Goal: Navigation & Orientation: Find specific page/section

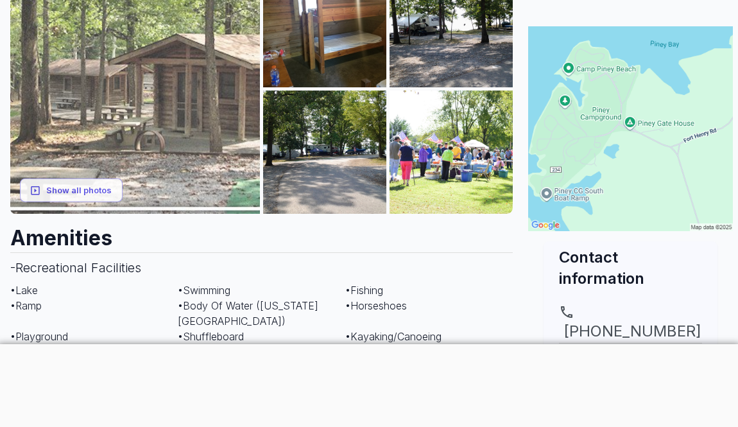
scroll to position [259, 0]
click at [155, 134] on img at bounding box center [135, 88] width 250 height 250
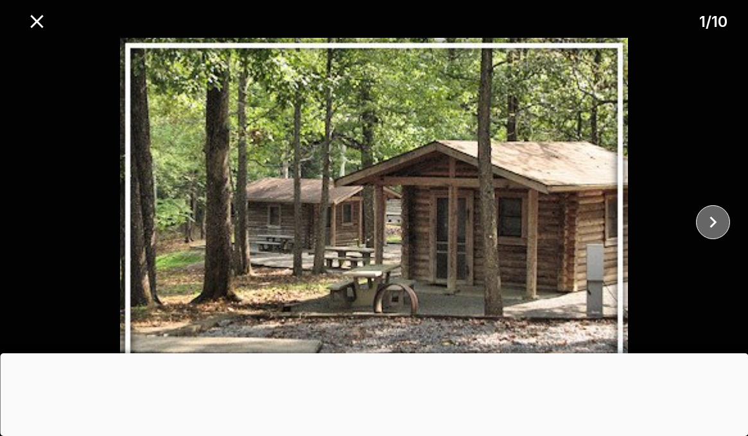
click at [719, 223] on icon "close" at bounding box center [712, 222] width 22 height 22
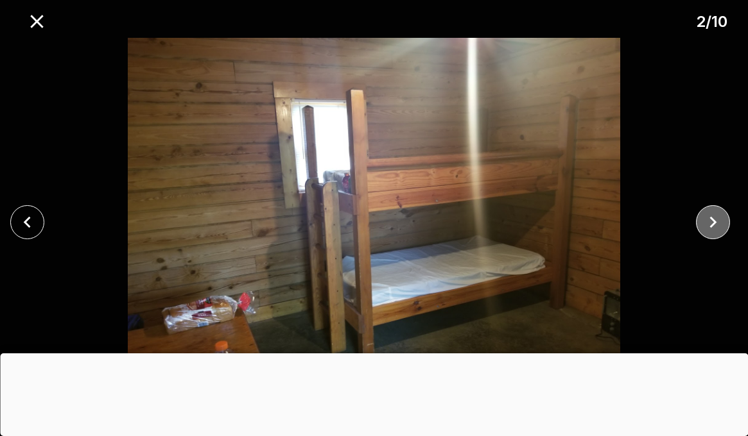
click at [715, 222] on icon "close" at bounding box center [712, 223] width 7 height 12
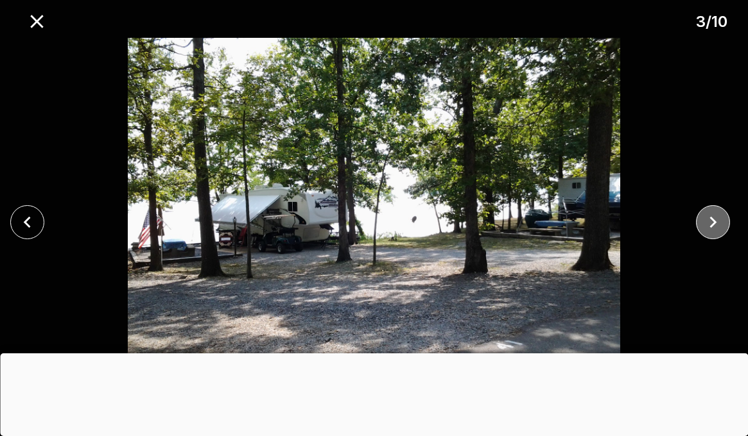
click at [715, 222] on icon "close" at bounding box center [712, 223] width 7 height 12
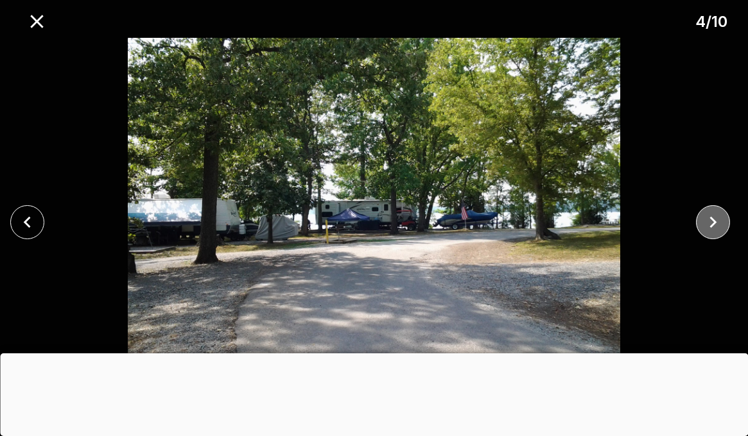
click at [715, 222] on icon "close" at bounding box center [712, 223] width 7 height 12
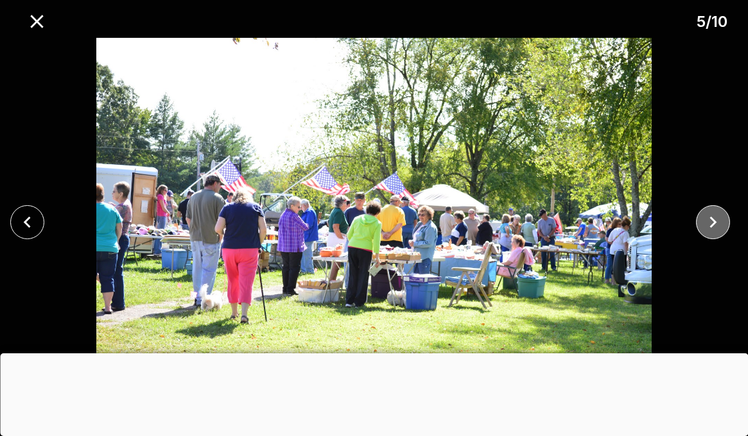
click at [716, 223] on icon "close" at bounding box center [712, 223] width 7 height 12
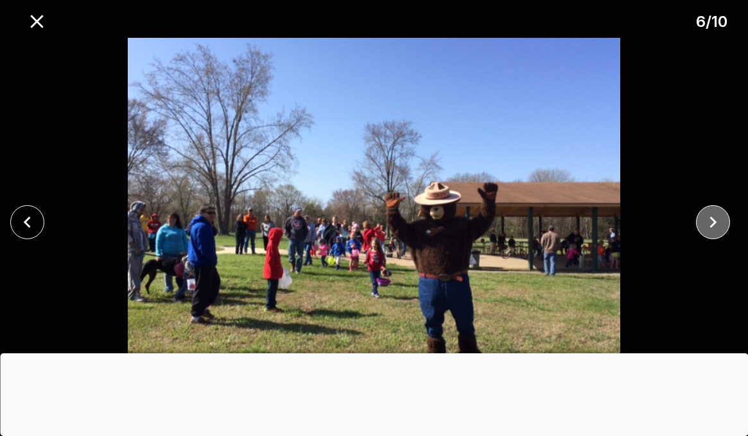
click at [716, 223] on icon "close" at bounding box center [712, 222] width 22 height 22
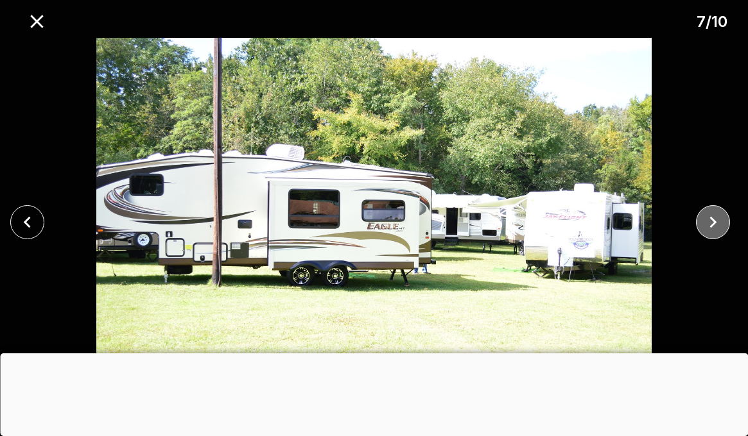
click at [716, 223] on icon "close" at bounding box center [712, 222] width 22 height 22
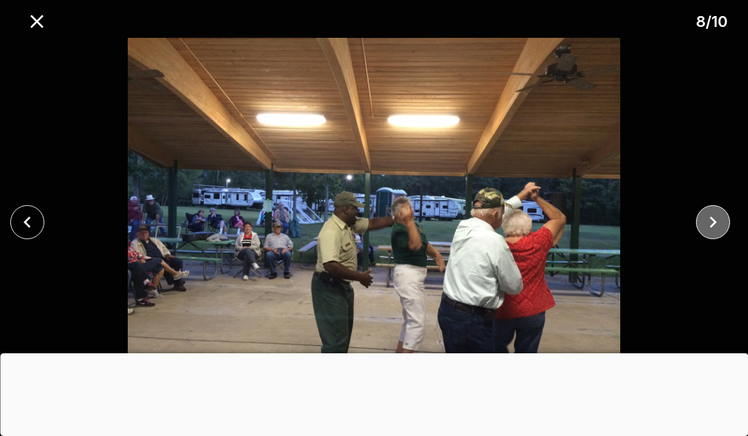
click at [716, 224] on icon "close" at bounding box center [712, 222] width 22 height 22
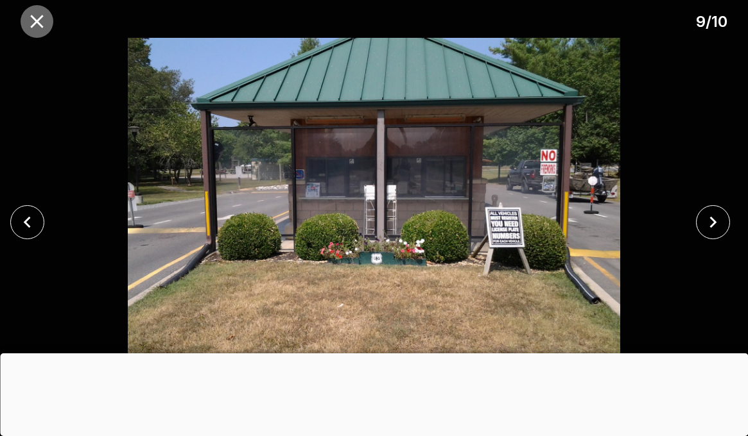
click at [35, 26] on icon "close" at bounding box center [37, 21] width 22 height 22
